Goal: Task Accomplishment & Management: Use online tool/utility

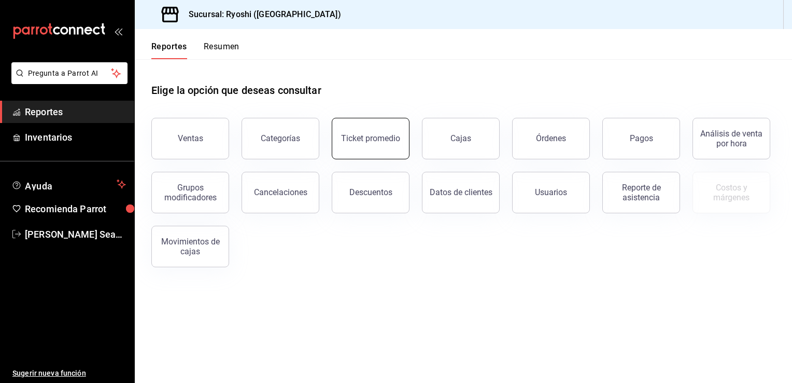
click at [373, 133] on button "Ticket promedio" at bounding box center [371, 138] width 78 height 41
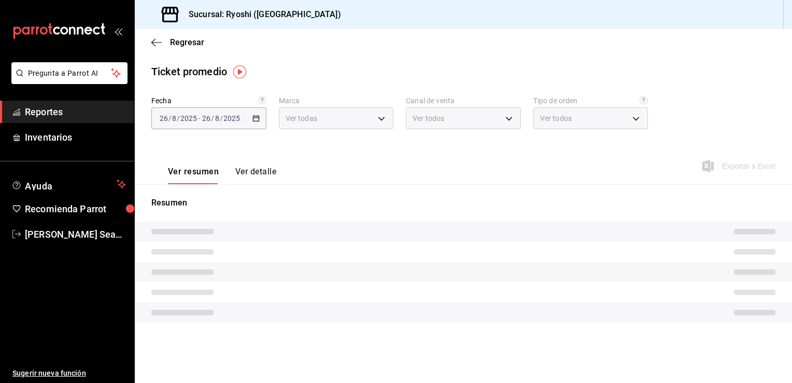
type input "26ca50e5-a845-484f-a54e-8a4432b79f59,e80bf875-3c9c-4ad9-8c6a-14c8262011fc"
type input "PARROT,UBER_EATS,RAPPI,DIDI_FOOD,ONLINE"
type input "8361b891-a2e9-4fcd-a853-f9fc8036f76a,b76ec9ad-9f52-4de9-91c0-fd75567639de,0d81c…"
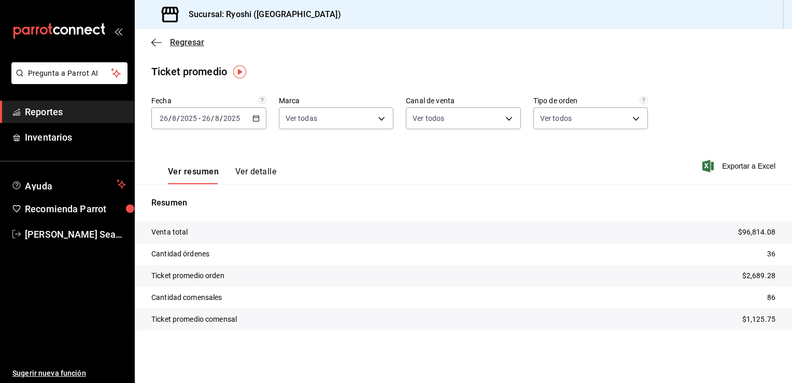
click at [179, 46] on span "Regresar" at bounding box center [187, 42] width 34 height 10
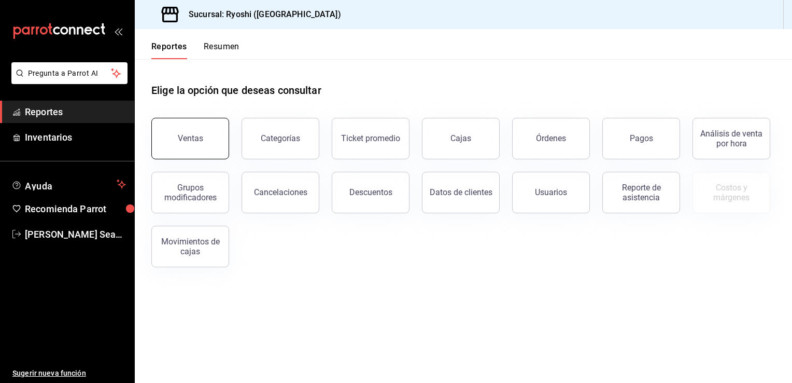
click at [191, 132] on button "Ventas" at bounding box center [190, 138] width 78 height 41
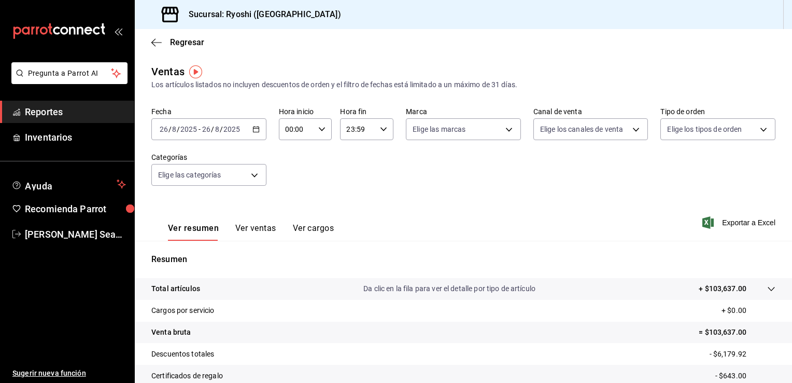
click at [253, 130] on icon "button" at bounding box center [256, 128] width 7 height 7
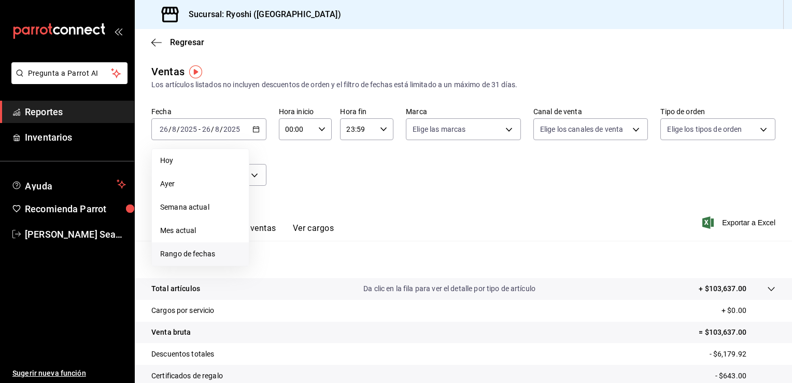
click at [179, 256] on span "Rango de fechas" at bounding box center [200, 253] width 80 height 11
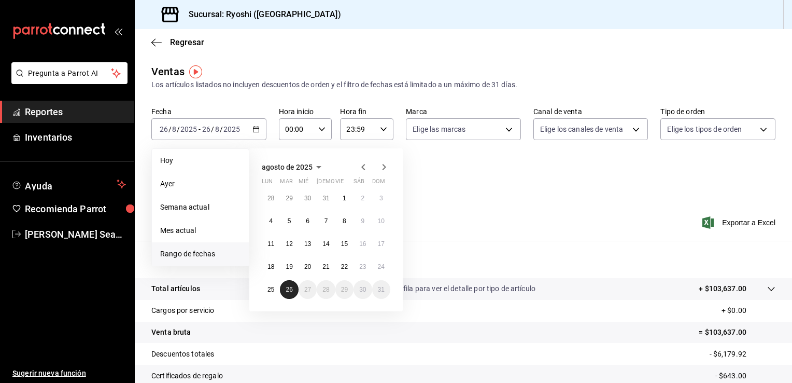
click at [289, 291] on abbr "26" at bounding box center [289, 289] width 7 height 7
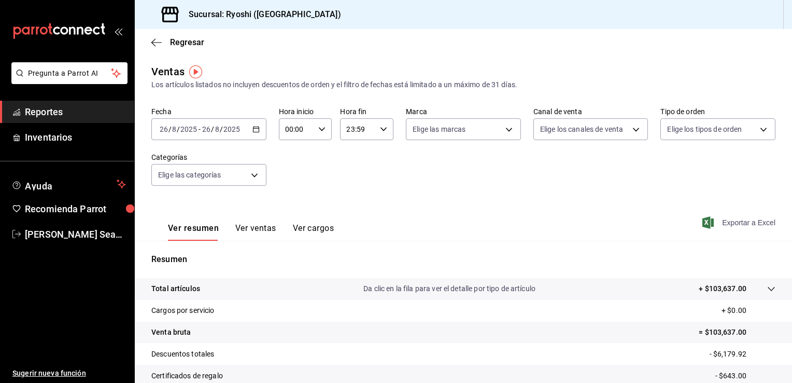
click at [569, 223] on span "Exportar a Excel" at bounding box center [740, 222] width 71 height 12
click at [63, 230] on span "[PERSON_NAME] Seahiel [PERSON_NAME]" at bounding box center [75, 234] width 101 height 14
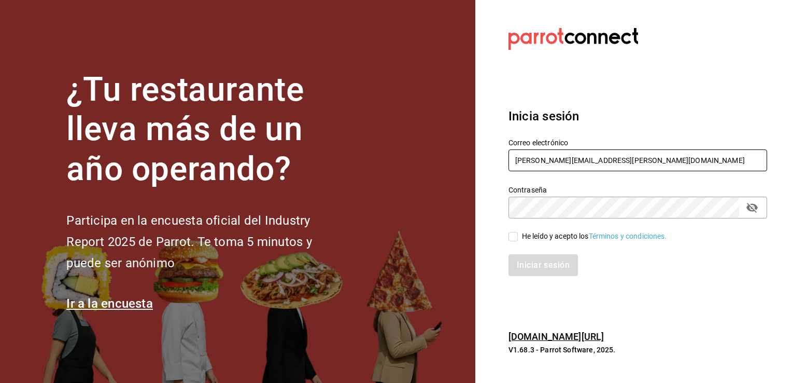
click at [569, 163] on input "caleb.franco@grupocosteno.com" at bounding box center [638, 160] width 259 height 22
type input "calebfranco@grupocosteno.com"
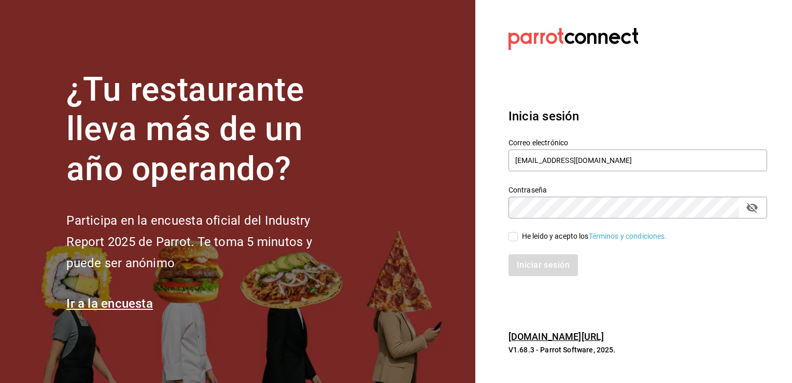
click at [514, 235] on input "He leído y acepto los Términos y condiciones." at bounding box center [513, 236] width 9 height 9
checkbox input "true"
click at [537, 263] on button "Iniciar sesión" at bounding box center [544, 265] width 71 height 22
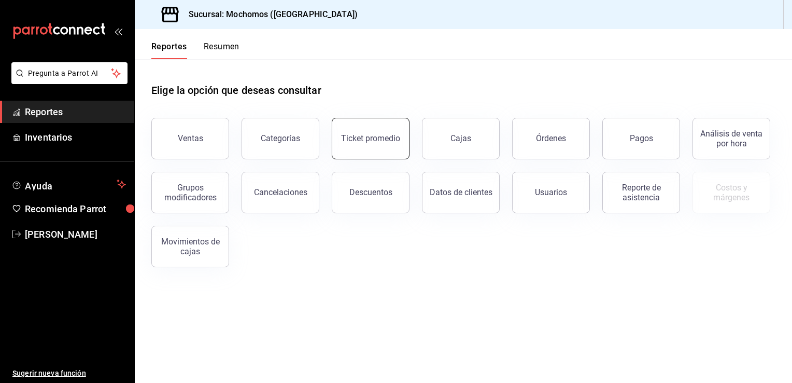
click at [380, 144] on button "Ticket promedio" at bounding box center [371, 138] width 78 height 41
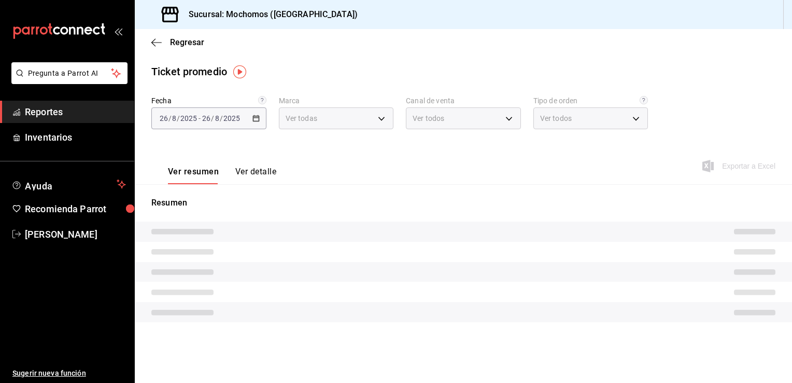
type input "81a909d9-58c5-46d1-b07d-4106a63ec642"
type input "PARROT,UBER_EATS,RAPPI,DIDI_FOOD,ONLINE"
type input "4757a820-eeb2-41c4-a2a2-ff7184acdd23,e3c18427-67e3-456a-aa48-e63191ec6ccf,aa1fd…"
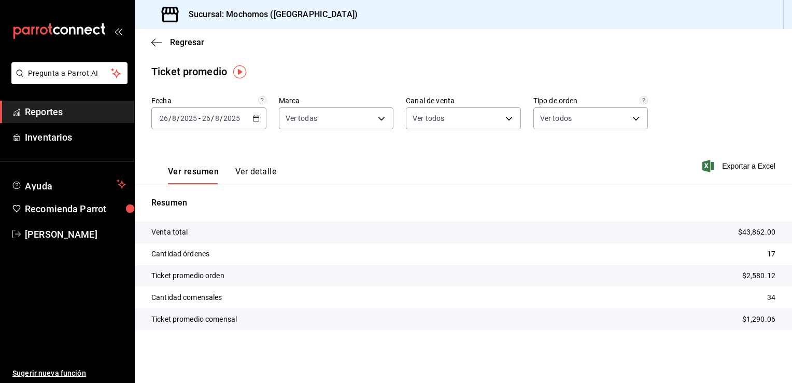
click at [256, 117] on \(Stroke\) "button" at bounding box center [256, 117] width 6 height 1
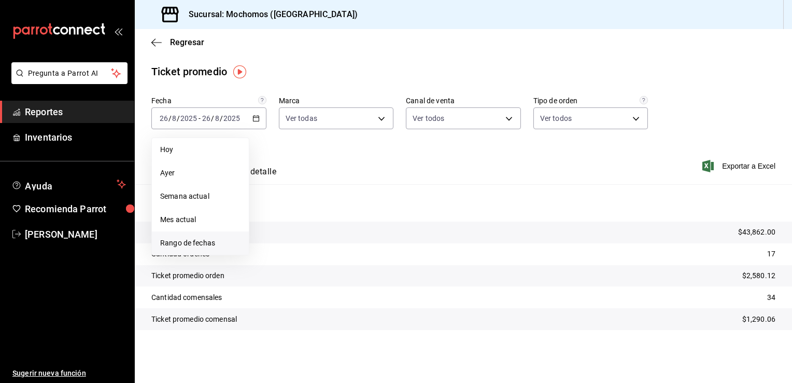
click at [179, 244] on span "Rango de fechas" at bounding box center [200, 243] width 80 height 11
click at [289, 277] on abbr "26" at bounding box center [289, 278] width 7 height 7
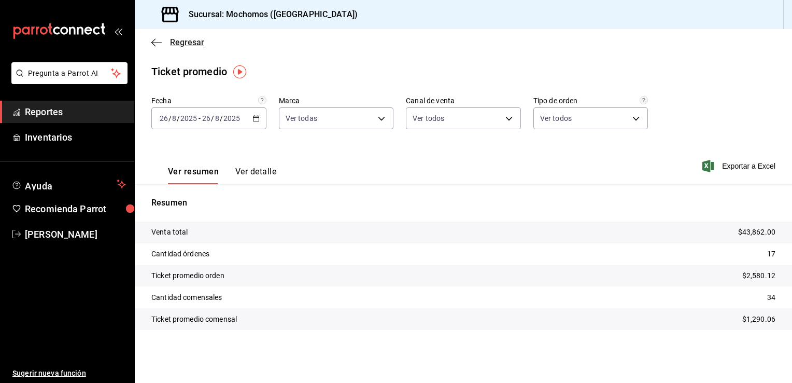
click at [185, 44] on span "Regresar" at bounding box center [187, 42] width 34 height 10
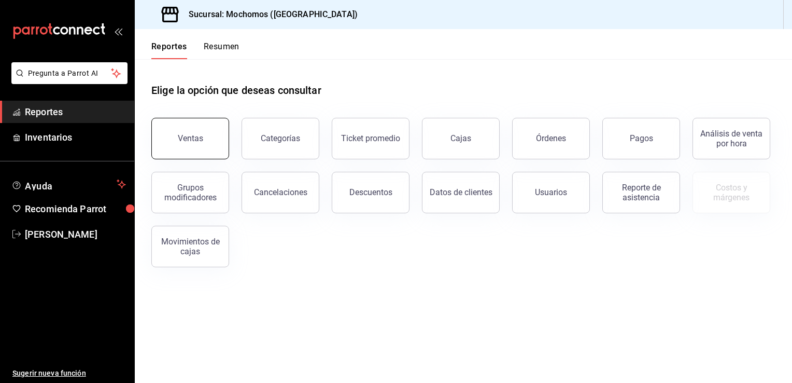
click at [185, 131] on button "Ventas" at bounding box center [190, 138] width 78 height 41
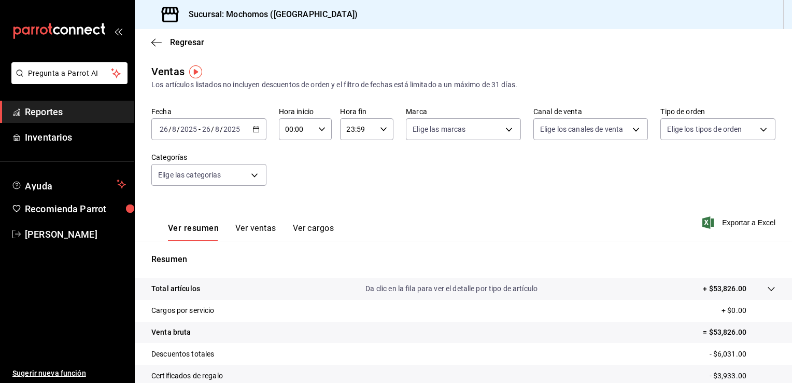
click at [254, 128] on icon "button" at bounding box center [256, 128] width 7 height 7
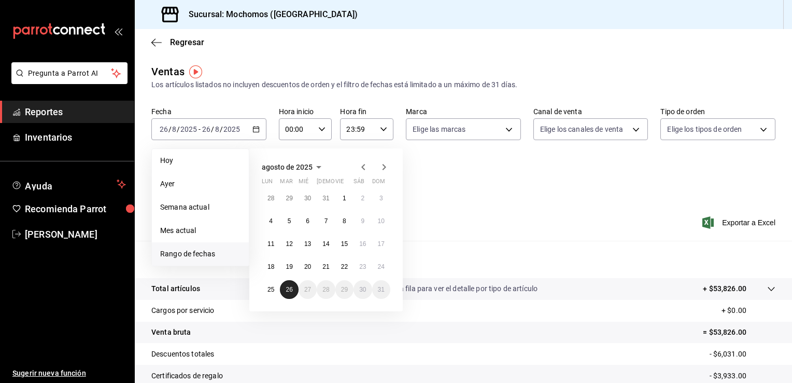
click at [286, 283] on button "26" at bounding box center [289, 289] width 18 height 19
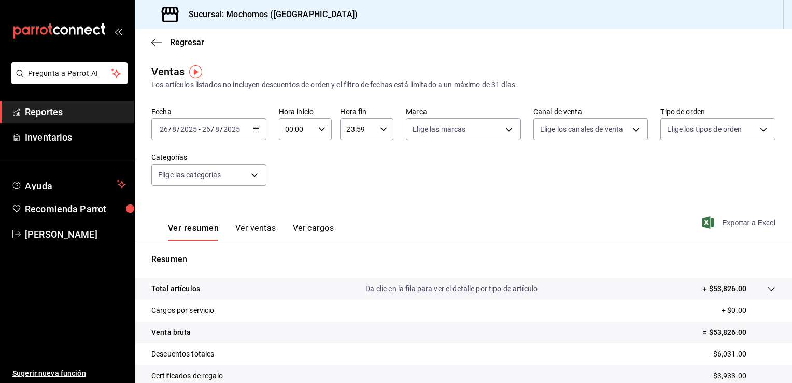
click at [721, 221] on span "Exportar a Excel" at bounding box center [740, 222] width 71 height 12
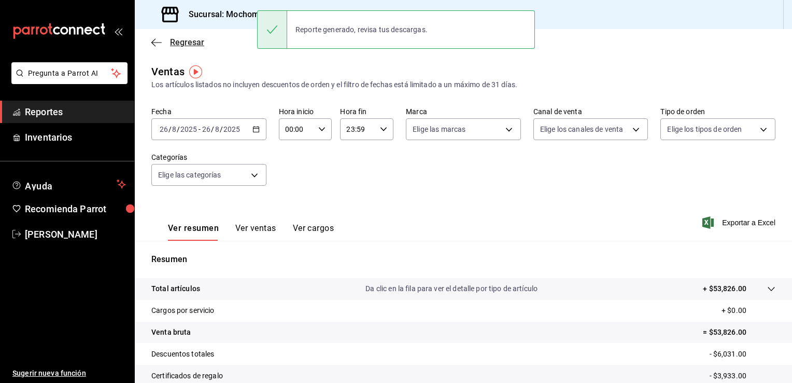
click at [174, 45] on span "Regresar" at bounding box center [187, 42] width 34 height 10
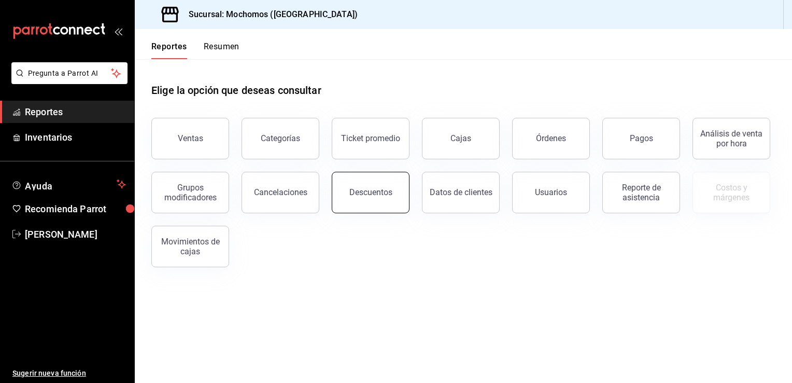
click at [387, 202] on button "Descuentos" at bounding box center [371, 192] width 78 height 41
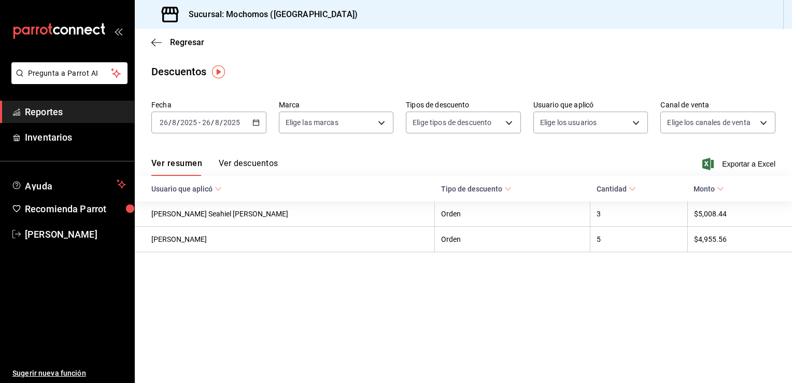
click at [258, 122] on icon "button" at bounding box center [256, 122] width 7 height 7
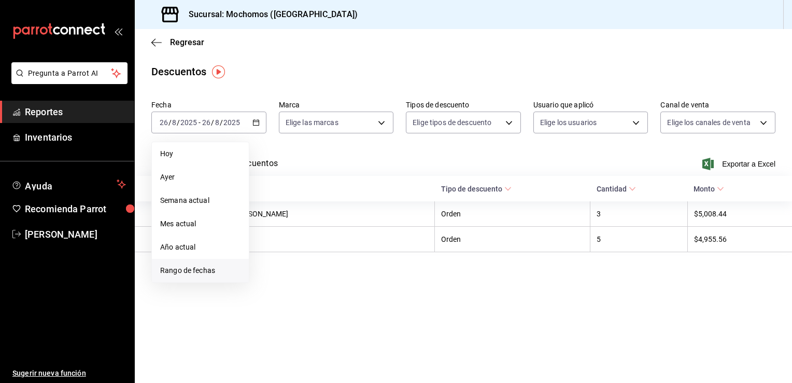
click at [199, 269] on span "Rango de fechas" at bounding box center [200, 270] width 80 height 11
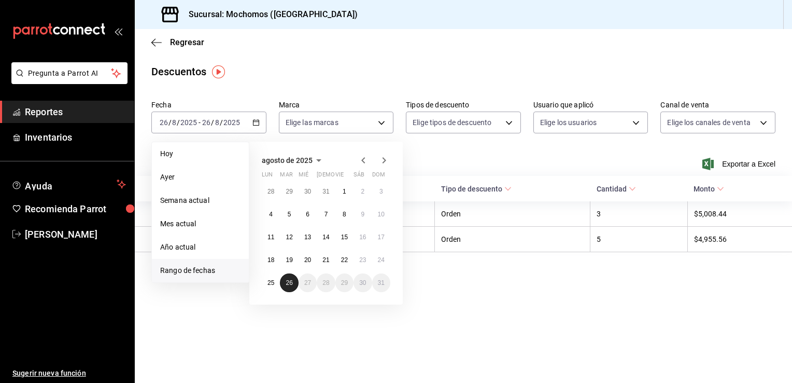
click at [295, 283] on button "26" at bounding box center [289, 282] width 18 height 19
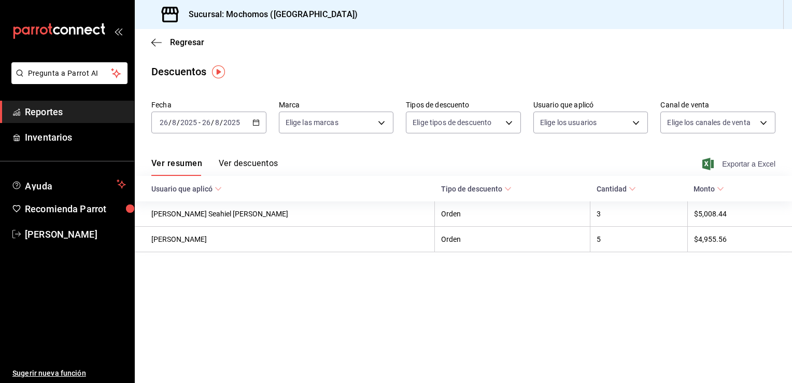
click at [741, 162] on span "Exportar a Excel" at bounding box center [740, 164] width 71 height 12
click at [48, 231] on span "caleb franco" at bounding box center [75, 234] width 101 height 14
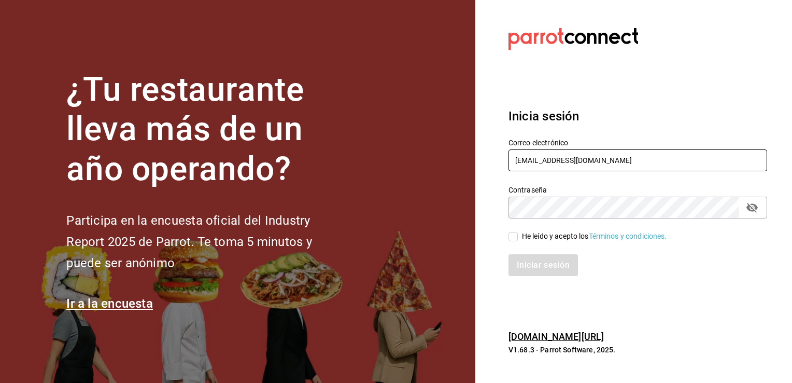
click at [626, 163] on input "calebfranco@grupocosteno.com" at bounding box center [638, 160] width 259 height 22
type input "caleb.franco@grupocosteno.com"
click at [513, 234] on input "He leído y acepto los Términos y condiciones." at bounding box center [513, 236] width 9 height 9
checkbox input "true"
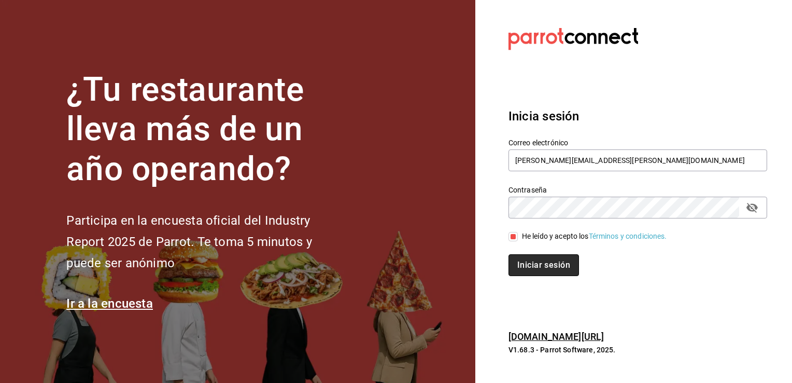
click at [533, 268] on button "Iniciar sesión" at bounding box center [544, 265] width 71 height 22
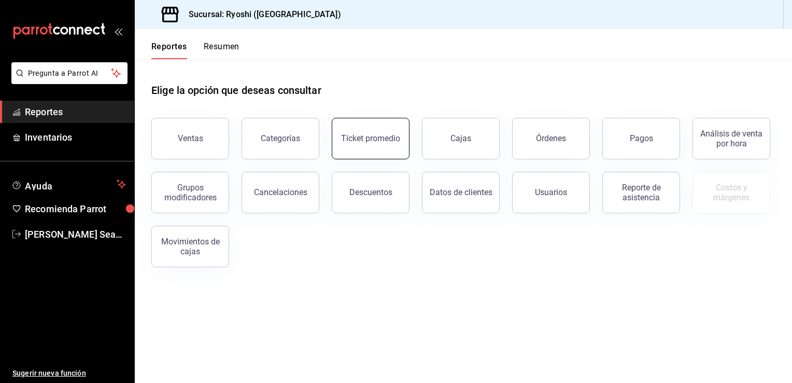
click at [367, 132] on button "Ticket promedio" at bounding box center [371, 138] width 78 height 41
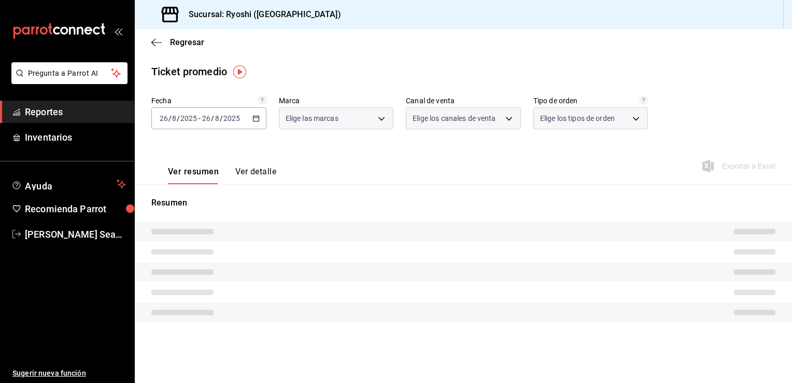
type input "26ca50e5-a845-484f-a54e-8a4432b79f59,e80bf875-3c9c-4ad9-8c6a-14c8262011fc"
type input "PARROT,UBER_EATS,RAPPI,DIDI_FOOD,ONLINE"
type input "8361b891-a2e9-4fcd-a853-f9fc8036f76a,b76ec9ad-9f52-4de9-91c0-fd75567639de,0d81c…"
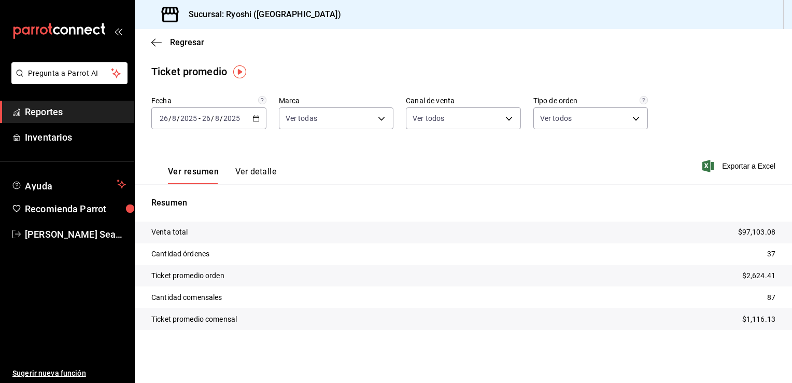
click at [256, 121] on \(Stroke\) "button" at bounding box center [256, 119] width 6 height 6
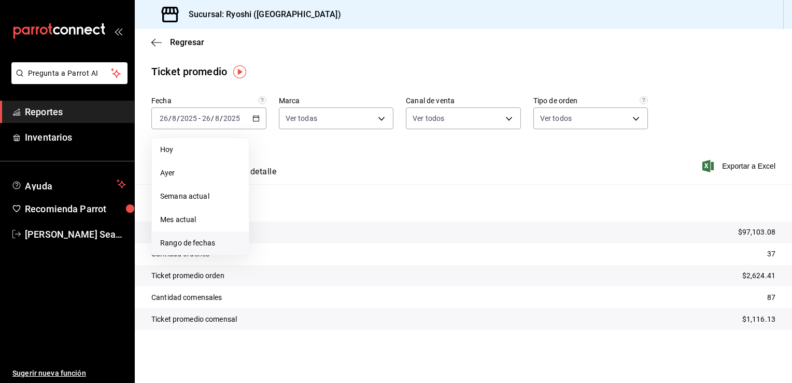
click at [191, 242] on span "Rango de fechas" at bounding box center [200, 243] width 80 height 11
click at [288, 275] on abbr "26" at bounding box center [289, 278] width 7 height 7
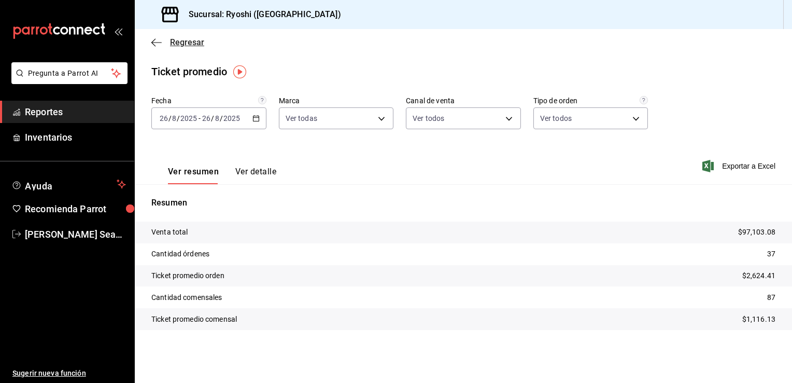
click at [167, 39] on span "Regresar" at bounding box center [177, 42] width 53 height 10
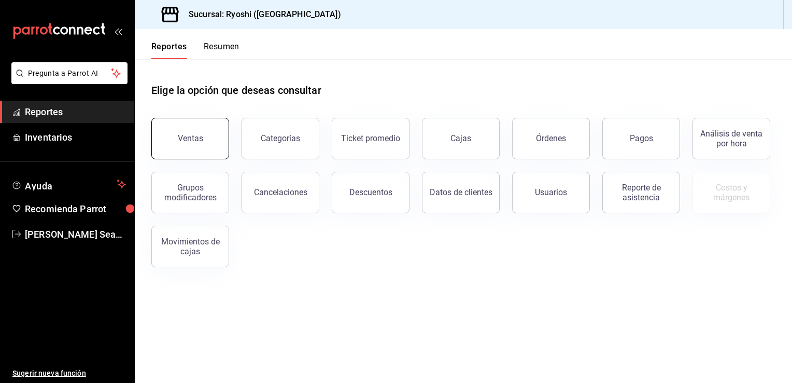
click at [179, 135] on div "Ventas" at bounding box center [190, 138] width 25 height 10
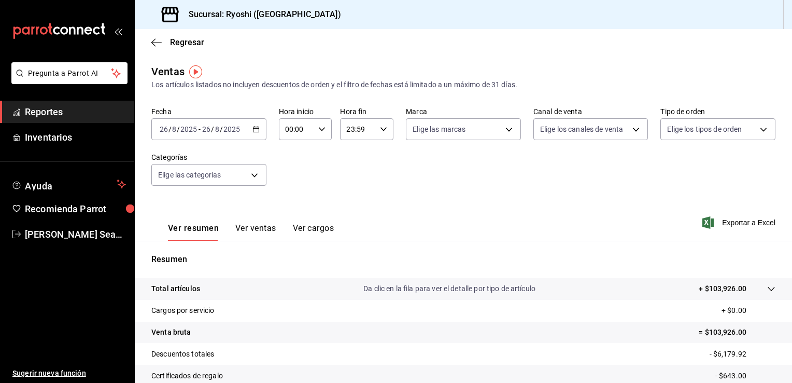
click at [255, 129] on icon "button" at bounding box center [256, 128] width 7 height 7
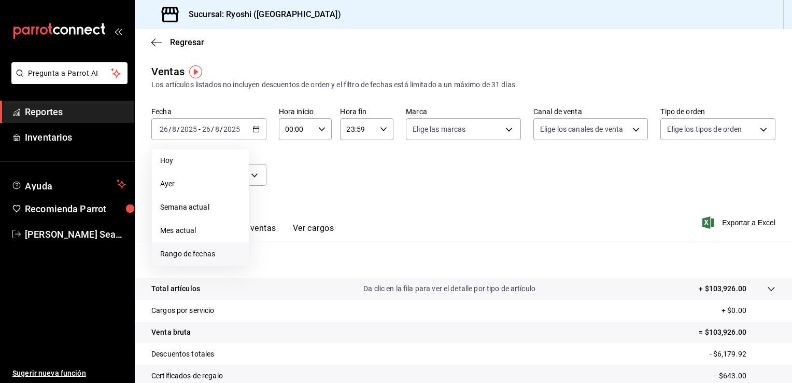
click at [180, 254] on span "Rango de fechas" at bounding box center [200, 253] width 80 height 11
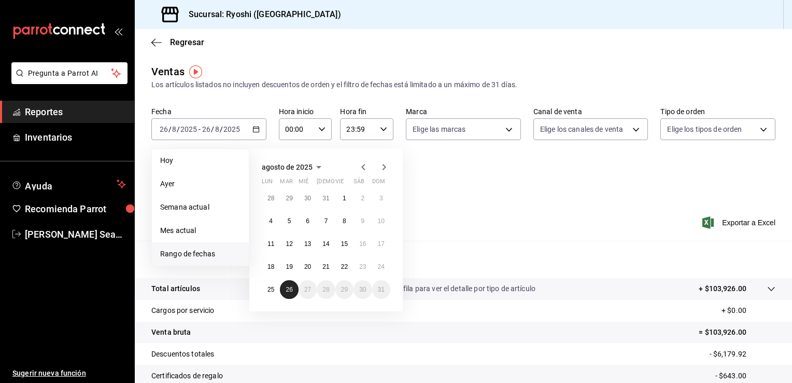
click at [287, 288] on abbr "26" at bounding box center [289, 289] width 7 height 7
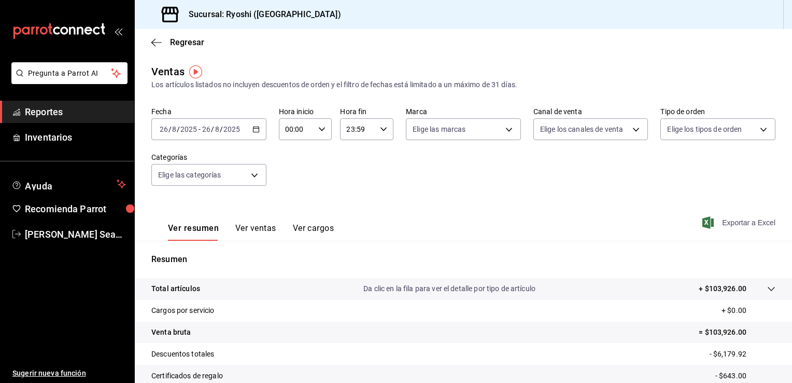
click at [733, 220] on span "Exportar a Excel" at bounding box center [740, 222] width 71 height 12
click at [169, 42] on span "Regresar" at bounding box center [177, 42] width 53 height 10
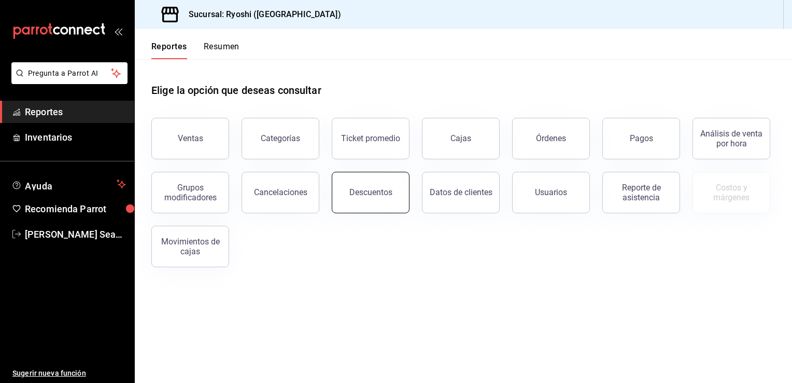
click at [396, 177] on button "Descuentos" at bounding box center [371, 192] width 78 height 41
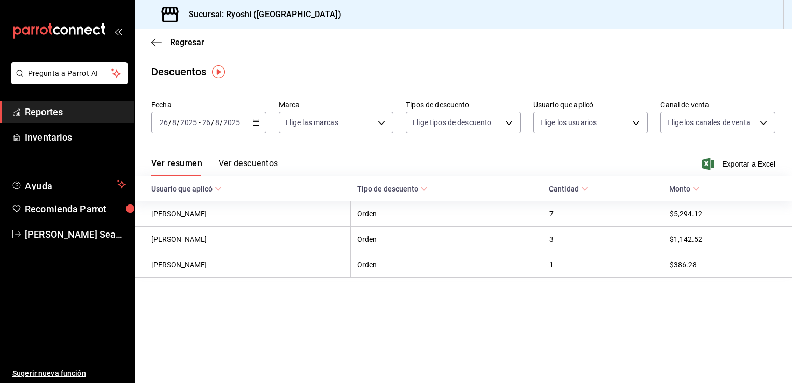
click at [255, 121] on \(Stroke\) "button" at bounding box center [256, 121] width 6 height 1
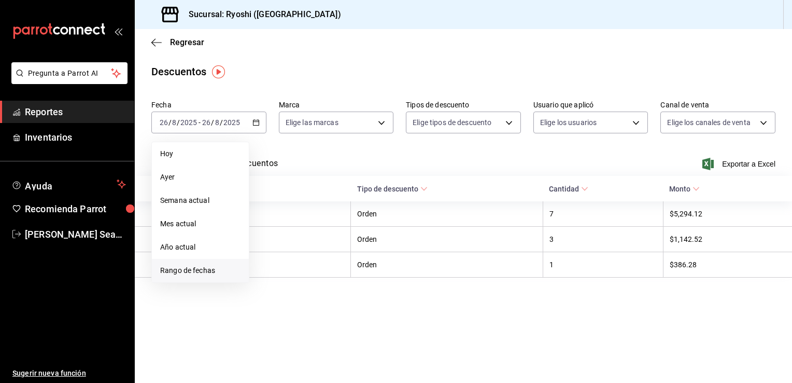
click at [183, 269] on span "Rango de fechas" at bounding box center [200, 270] width 80 height 11
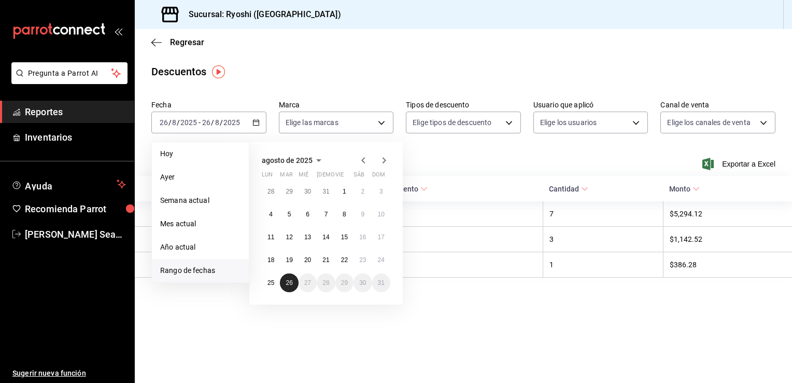
click at [290, 281] on abbr "26" at bounding box center [289, 282] width 7 height 7
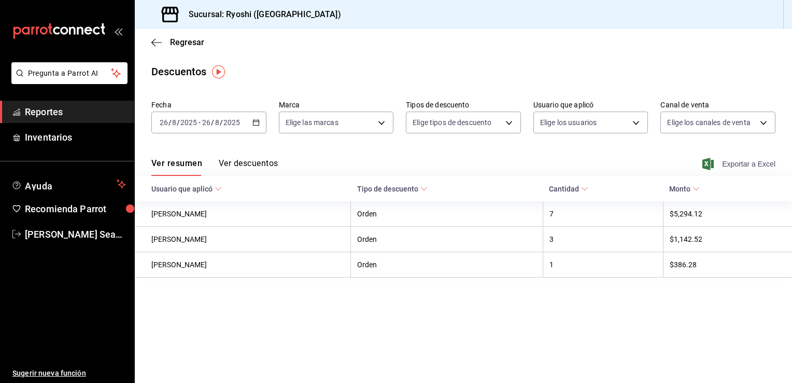
click at [743, 163] on span "Exportar a Excel" at bounding box center [740, 164] width 71 height 12
